Goal: Use online tool/utility: Utilize a website feature to perform a specific function

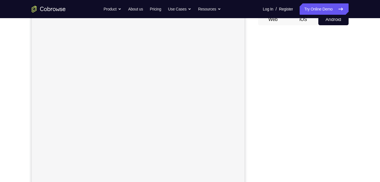
scroll to position [59, 0]
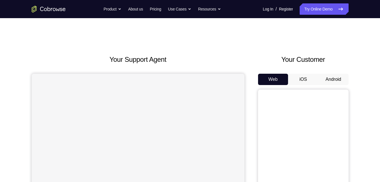
scroll to position [51, 0]
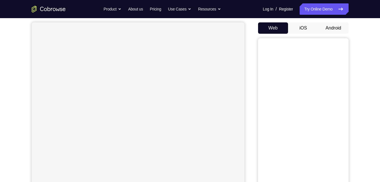
click at [331, 31] on button "Android" at bounding box center [333, 27] width 30 height 11
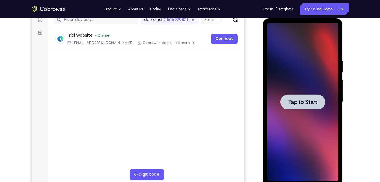
scroll to position [0, 0]
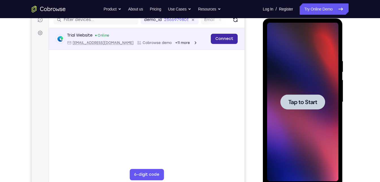
click at [226, 37] on link "Connect" at bounding box center [224, 39] width 27 height 10
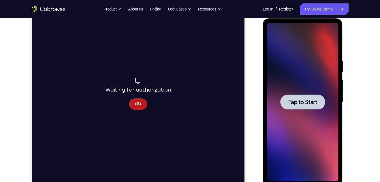
click at [301, 108] on div at bounding box center [302, 101] width 45 height 15
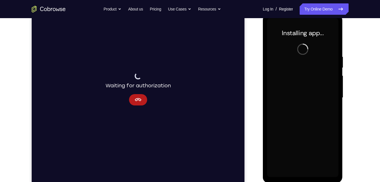
scroll to position [81, 0]
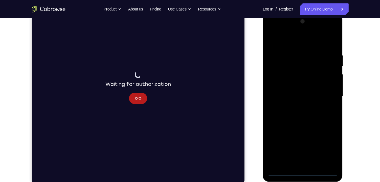
click at [304, 171] on div at bounding box center [302, 96] width 71 height 158
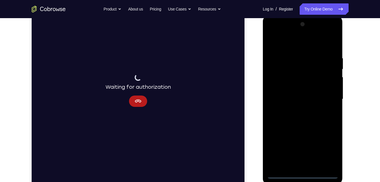
scroll to position [78, 0]
click at [304, 174] on div at bounding box center [302, 99] width 71 height 158
click at [327, 149] on div at bounding box center [302, 99] width 71 height 158
click at [287, 44] on div at bounding box center [302, 99] width 71 height 158
click at [325, 97] on div at bounding box center [302, 99] width 71 height 158
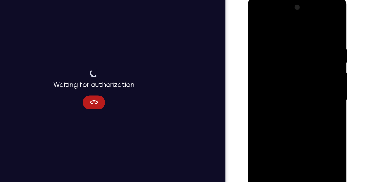
scroll to position [82, 0]
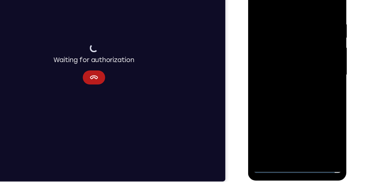
click at [293, 122] on div at bounding box center [287, 55] width 71 height 158
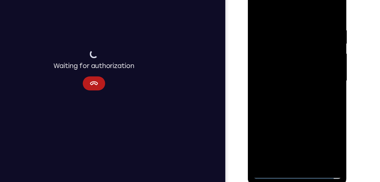
click at [293, 127] on div at bounding box center [287, 61] width 71 height 158
click at [255, 3] on div at bounding box center [287, 61] width 71 height 158
click at [278, 56] on div at bounding box center [287, 61] width 71 height 158
click at [282, 49] on div at bounding box center [287, 61] width 71 height 158
click at [284, 62] on div at bounding box center [287, 61] width 71 height 158
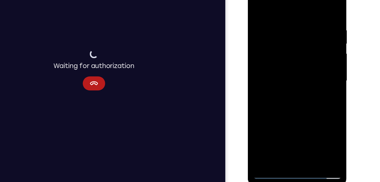
click at [285, 80] on div at bounding box center [287, 61] width 71 height 158
click at [286, 79] on div at bounding box center [287, 61] width 71 height 158
click at [288, 87] on div at bounding box center [287, 61] width 71 height 158
click at [295, 78] on div at bounding box center [287, 61] width 71 height 158
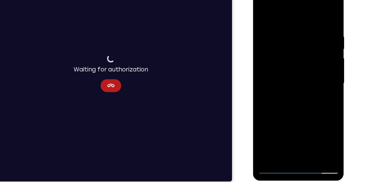
click at [307, 138] on div at bounding box center [292, 71] width 71 height 158
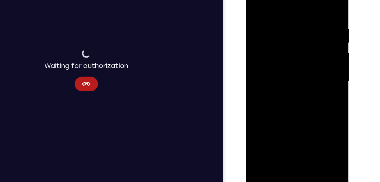
click at [287, 87] on div at bounding box center [286, 57] width 71 height 158
click at [289, 57] on div at bounding box center [286, 57] width 71 height 158
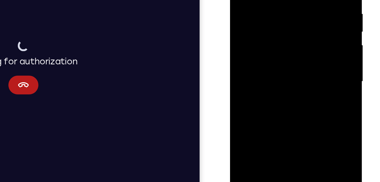
click at [274, 25] on div at bounding box center [269, 27] width 71 height 158
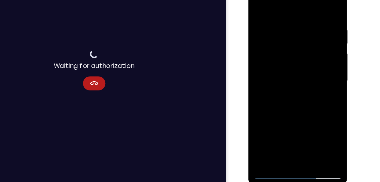
click at [258, 5] on div at bounding box center [288, 61] width 71 height 158
click at [257, 5] on div at bounding box center [288, 61] width 71 height 158
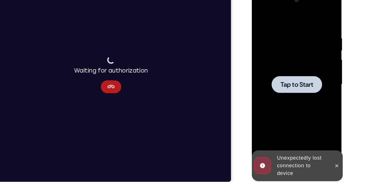
scroll to position [82, 0]
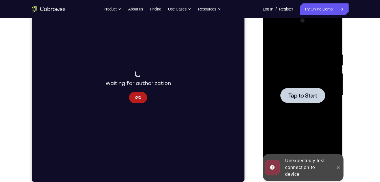
click at [284, 89] on div at bounding box center [302, 95] width 45 height 15
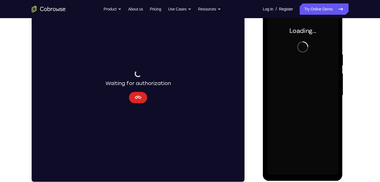
click at [136, 97] on icon "Cancel" at bounding box center [137, 97] width 7 height 7
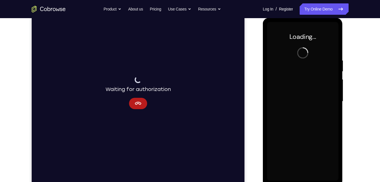
scroll to position [74, 0]
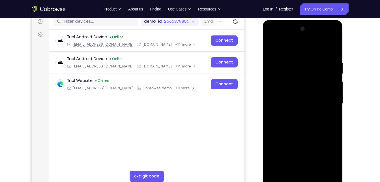
click at [300, 175] on div at bounding box center [302, 103] width 71 height 158
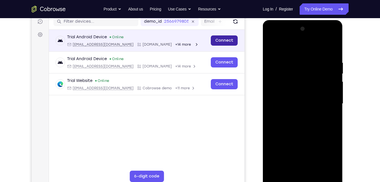
click at [228, 39] on link "Connect" at bounding box center [224, 40] width 27 height 10
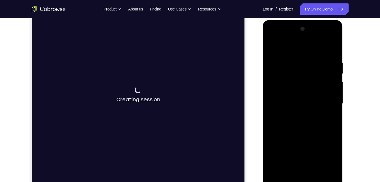
scroll to position [78, 0]
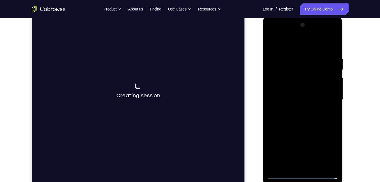
click at [301, 174] on div at bounding box center [302, 99] width 71 height 158
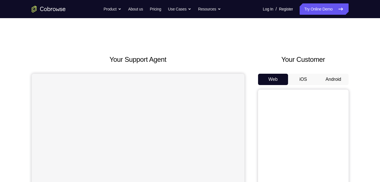
click at [334, 75] on button "Android" at bounding box center [333, 79] width 30 height 11
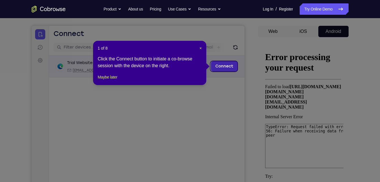
click at [219, 66] on link "Connect" at bounding box center [224, 66] width 27 height 10
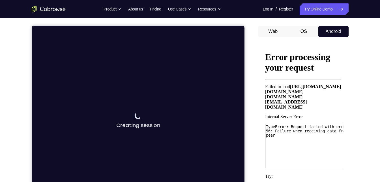
click at [305, 30] on button "iOS" at bounding box center [303, 31] width 30 height 11
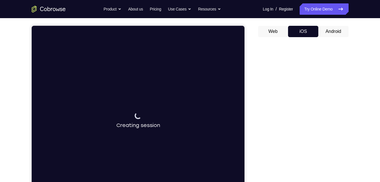
click at [319, 28] on button "Android" at bounding box center [333, 31] width 30 height 11
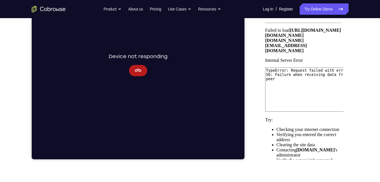
scroll to position [89, 0]
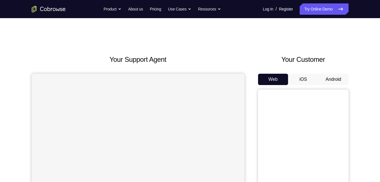
click at [332, 78] on button "Android" at bounding box center [333, 79] width 30 height 11
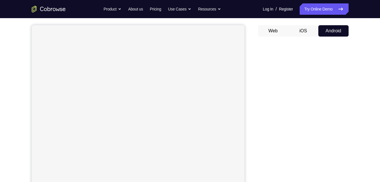
scroll to position [49, 0]
click at [325, 32] on button "Android" at bounding box center [333, 30] width 30 height 11
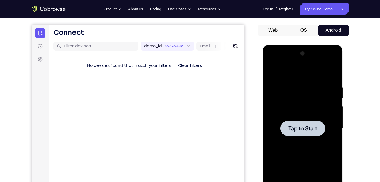
scroll to position [0, 0]
click at [297, 120] on div at bounding box center [302, 128] width 71 height 158
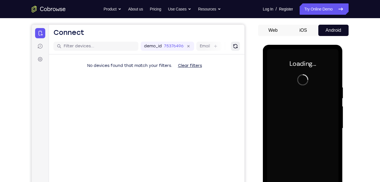
click at [235, 49] on button "Refresh" at bounding box center [235, 46] width 9 height 9
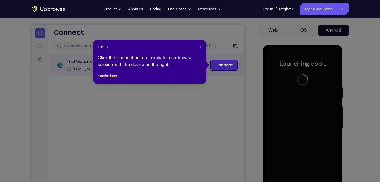
click at [216, 68] on link "Connect" at bounding box center [224, 65] width 27 height 10
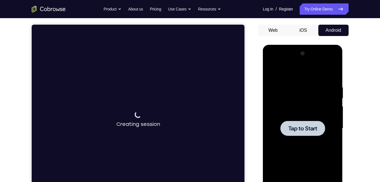
click at [320, 139] on div at bounding box center [302, 128] width 71 height 158
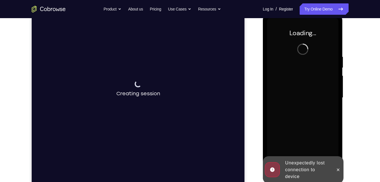
scroll to position [80, 0]
click at [338, 169] on icon at bounding box center [338, 169] width 3 height 3
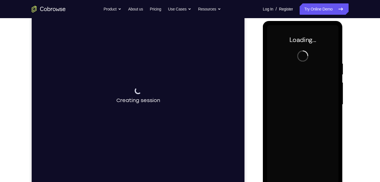
scroll to position [72, 0]
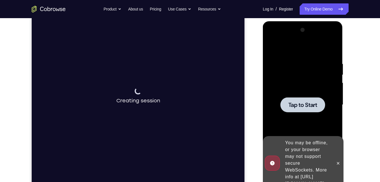
click at [286, 106] on div at bounding box center [302, 104] width 45 height 15
click at [340, 163] on button at bounding box center [338, 162] width 9 height 9
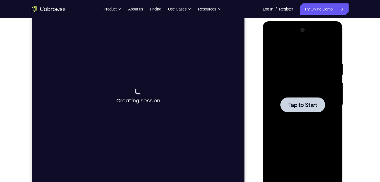
click at [304, 95] on div at bounding box center [302, 104] width 71 height 158
click at [312, 109] on div at bounding box center [302, 104] width 45 height 15
click at [287, 100] on div at bounding box center [302, 104] width 45 height 15
click at [298, 103] on span "Tap to Start" at bounding box center [302, 105] width 29 height 6
click at [286, 109] on div at bounding box center [302, 104] width 45 height 15
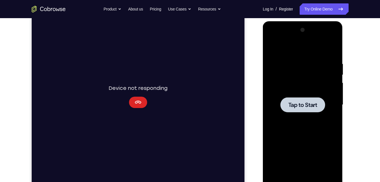
click at [134, 99] on button "Cancel" at bounding box center [138, 101] width 18 height 11
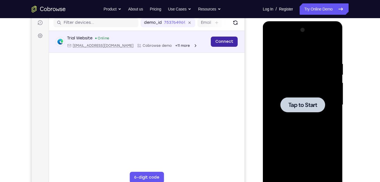
click at [217, 41] on link "Connect" at bounding box center [224, 42] width 27 height 10
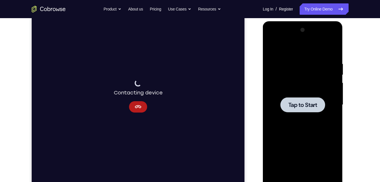
click at [304, 102] on span "Tap to Start" at bounding box center [302, 105] width 29 height 6
click at [301, 106] on span "Tap to Start" at bounding box center [302, 105] width 29 height 6
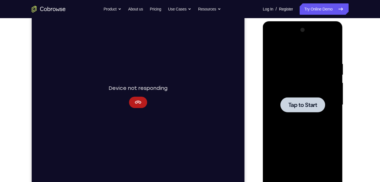
click at [297, 108] on span "Tap to Start" at bounding box center [302, 105] width 29 height 6
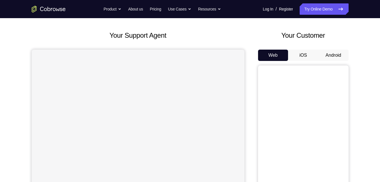
scroll to position [23, 0]
click at [325, 55] on button "Android" at bounding box center [333, 55] width 30 height 11
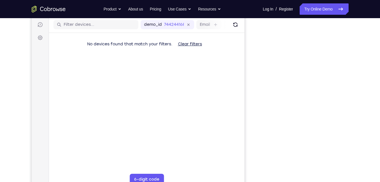
scroll to position [71, 0]
click at [234, 27] on icon "Refresh" at bounding box center [235, 25] width 6 height 6
click at [239, 27] on button "Refresh" at bounding box center [235, 24] width 9 height 9
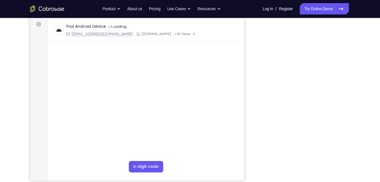
scroll to position [84, 0]
